Goal: Check status: Check status

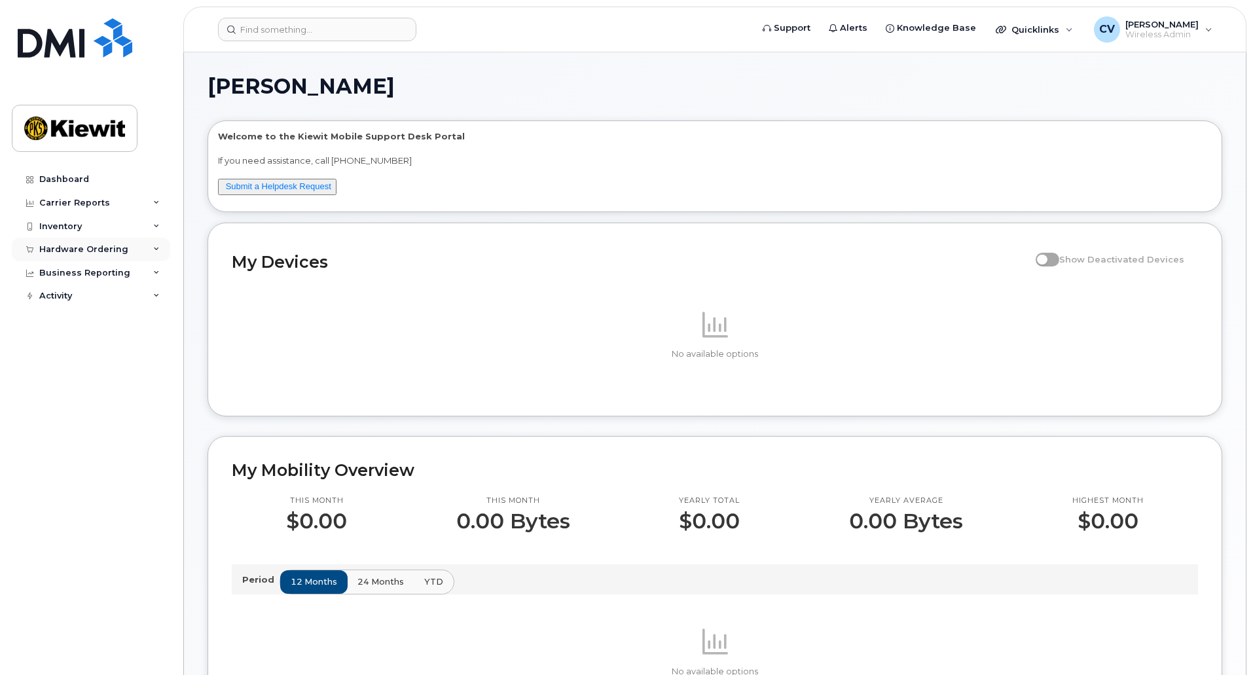
click at [108, 247] on div "Hardware Ordering" at bounding box center [83, 249] width 89 height 10
click at [98, 274] on link "Overview" at bounding box center [102, 273] width 135 height 25
click at [100, 299] on link "Orders" at bounding box center [102, 298] width 135 height 25
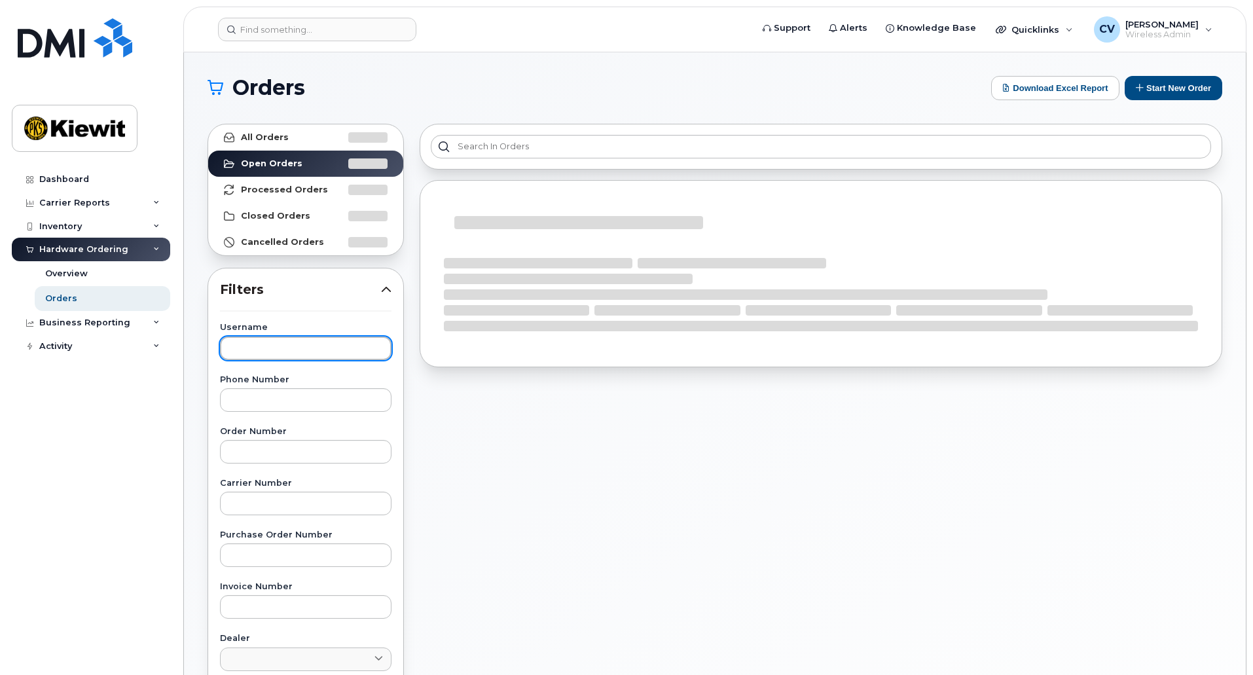
click at [254, 340] on input "text" at bounding box center [305, 348] width 171 height 24
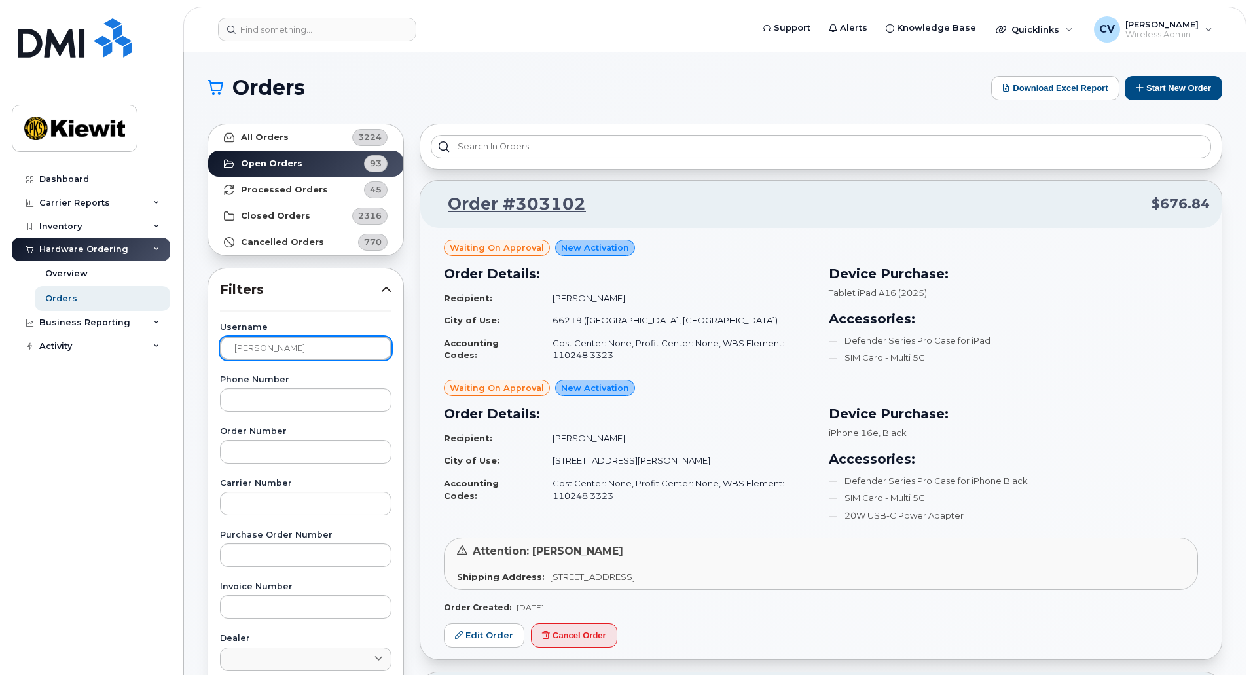
type input "ciera Uyeunten"
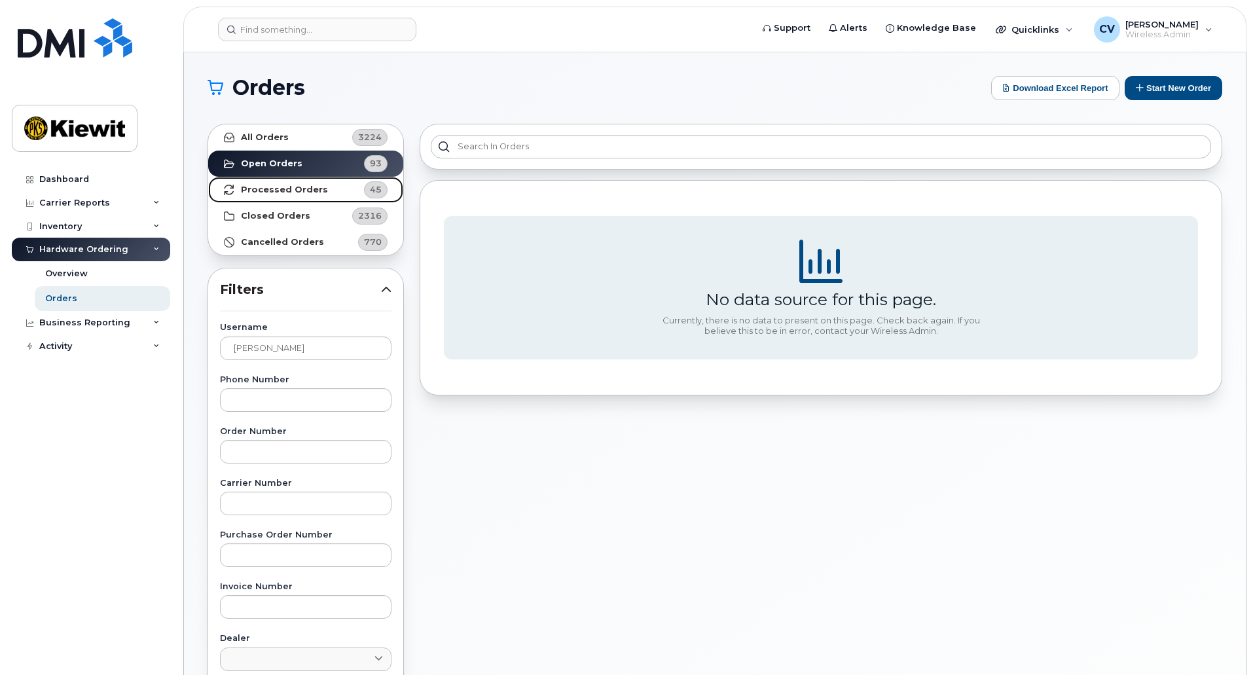
click at [277, 185] on strong "Processed Orders" at bounding box center [284, 190] width 87 height 10
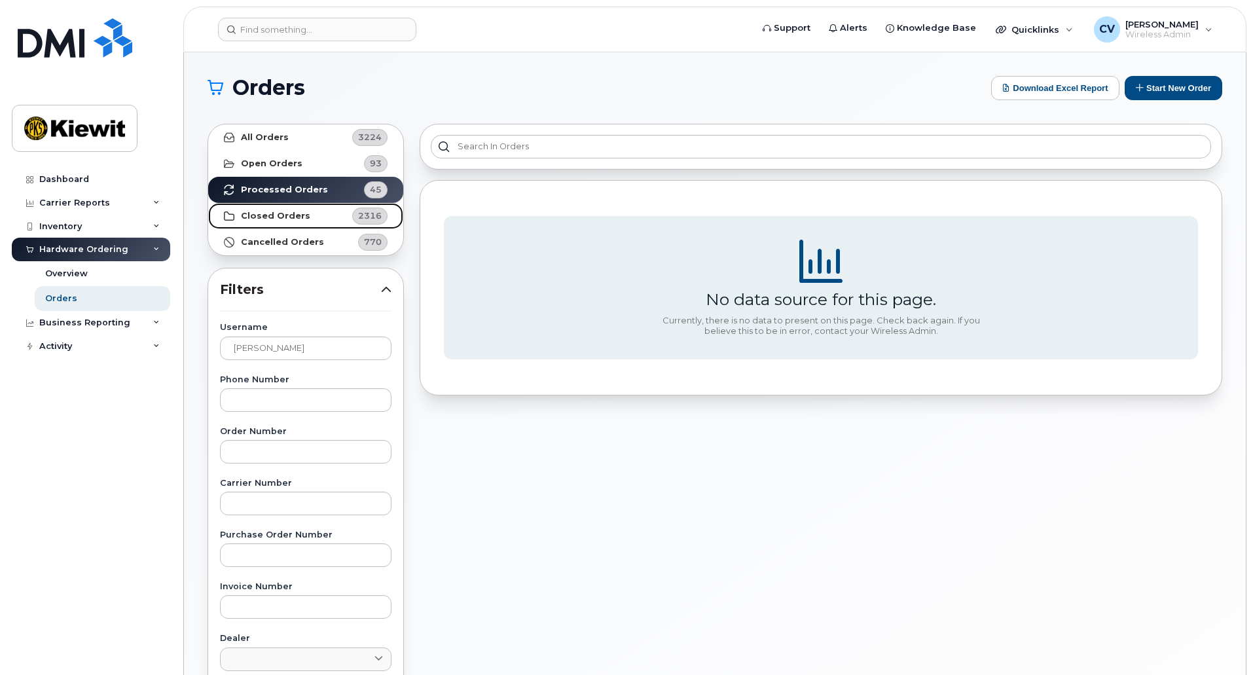
click at [285, 211] on strong "Closed Orders" at bounding box center [275, 216] width 69 height 10
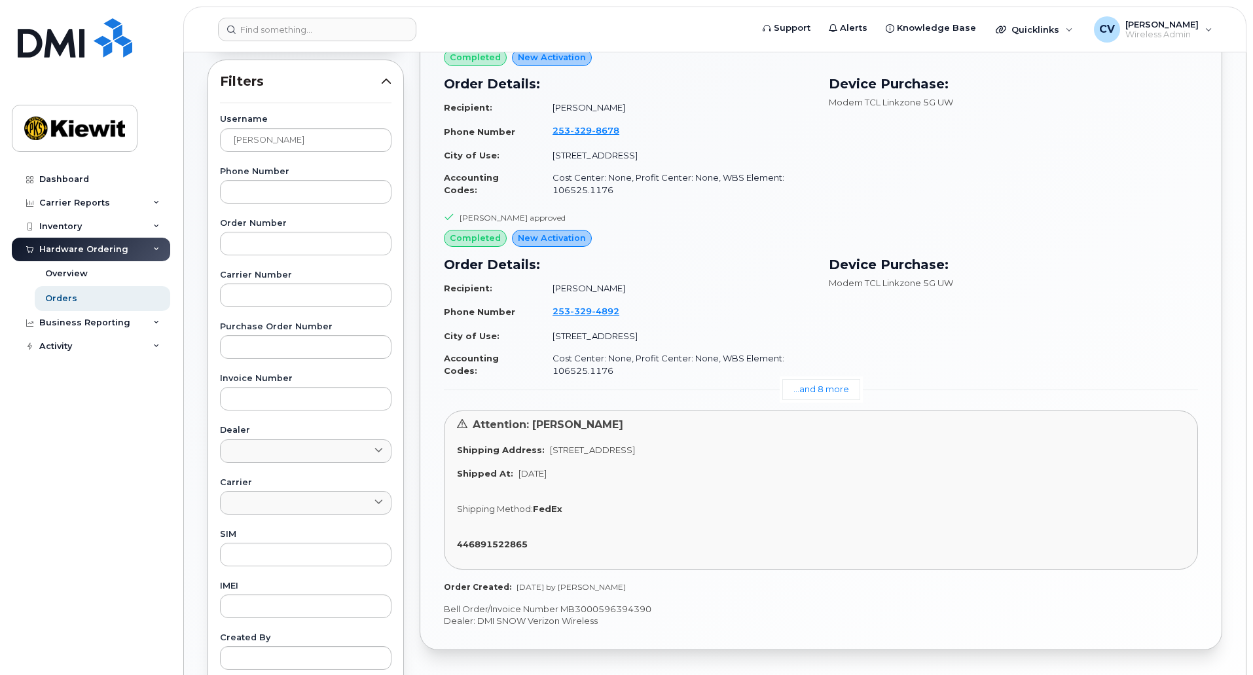
scroll to position [91, 0]
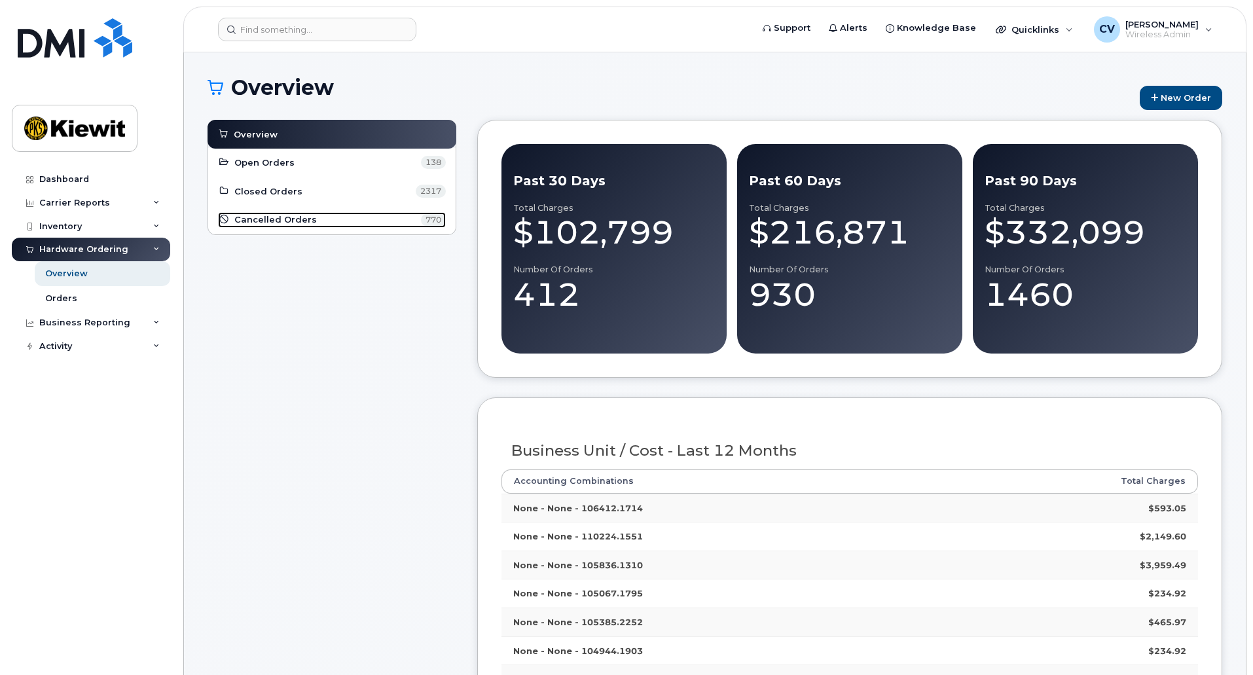
click at [283, 220] on span "Cancelled Orders" at bounding box center [275, 219] width 82 height 12
